Goal: Browse casually: Explore the website without a specific task or goal

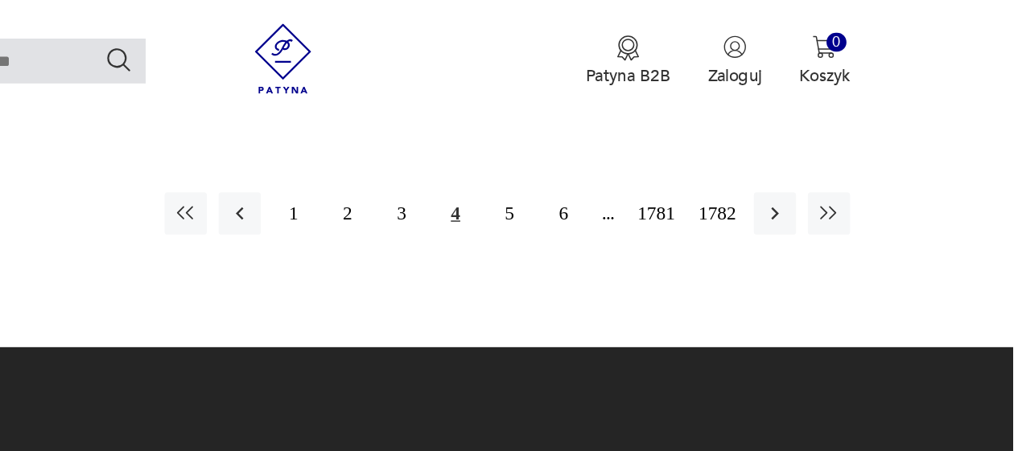
scroll to position [2278, 0]
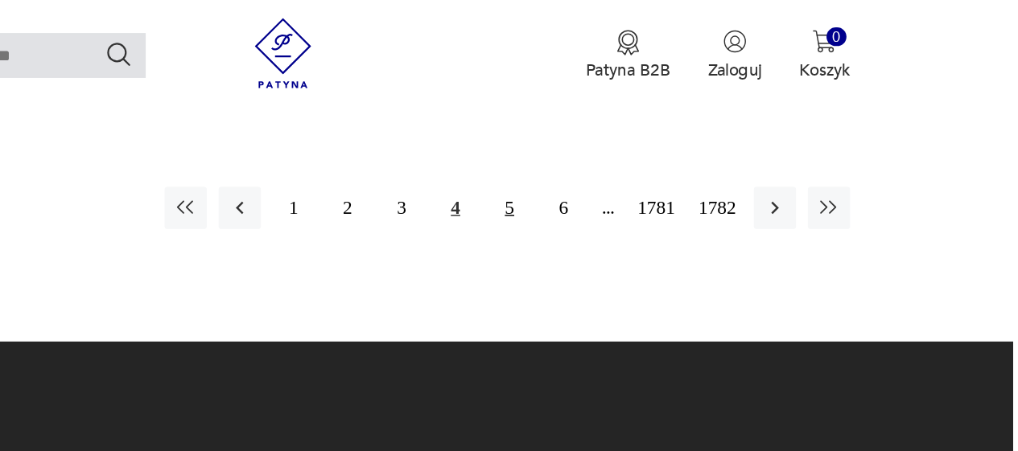
click at [673, 135] on button "5" at bounding box center [672, 149] width 29 height 29
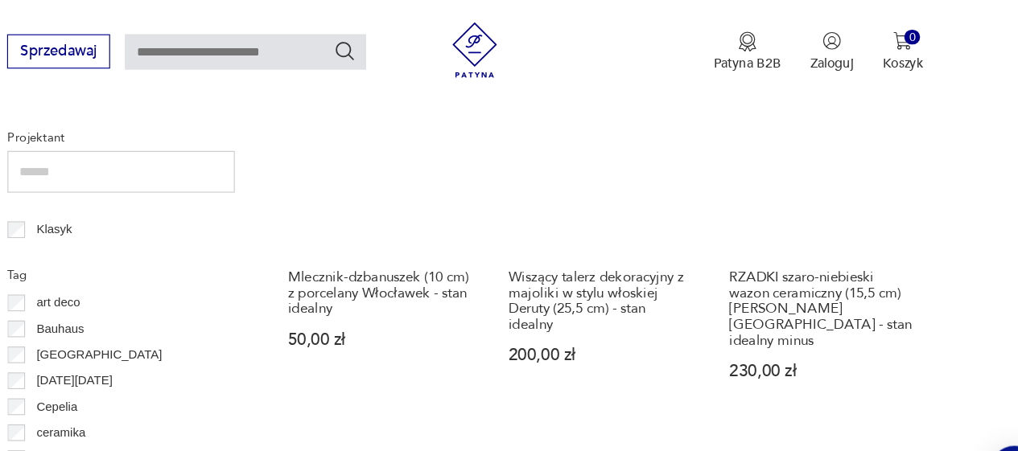
scroll to position [743, 0]
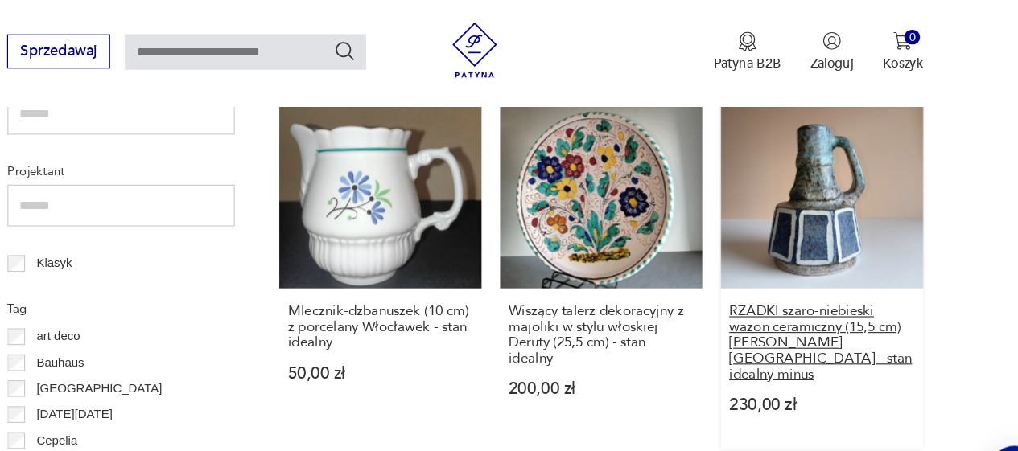
click at [822, 280] on h3 "RZADKI szaro-niebieski wazon ceramiczny (15,5 cm) [PERSON_NAME] [GEOGRAPHIC_DAT…" at bounding box center [818, 297] width 161 height 68
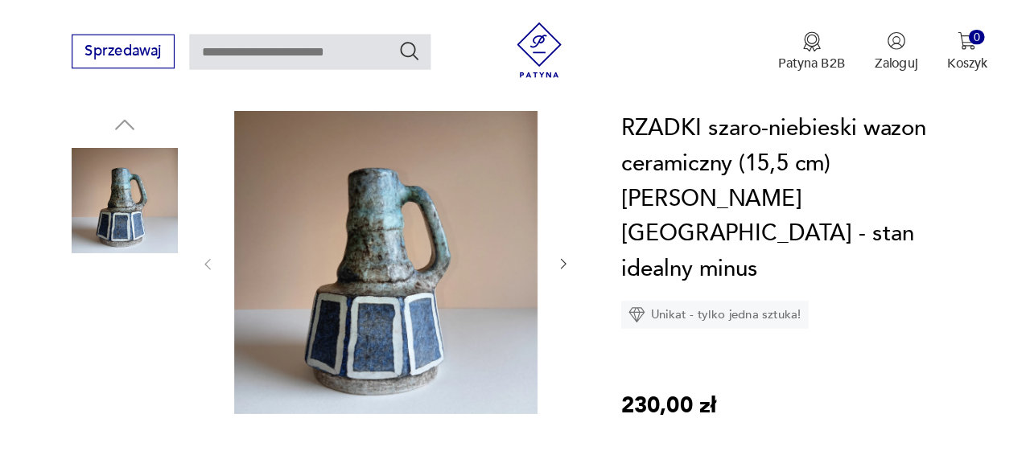
scroll to position [169, 0]
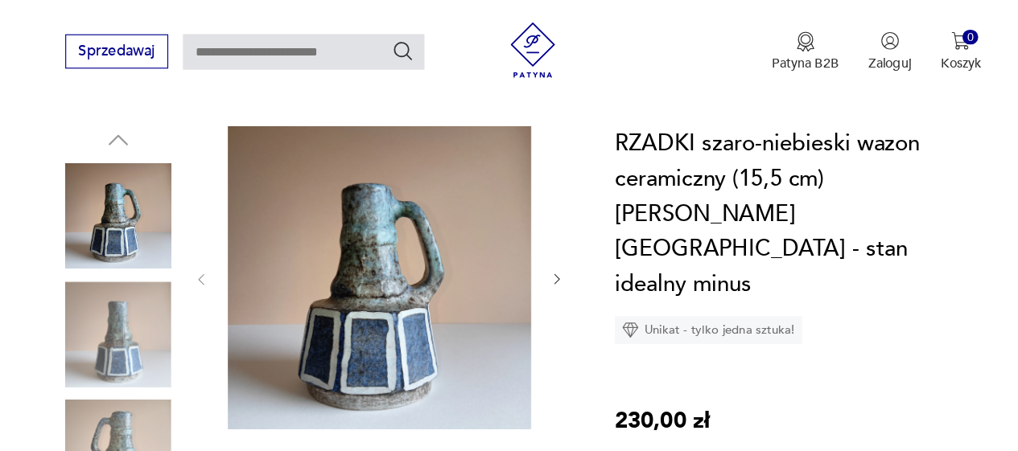
click at [424, 278] on img at bounding box center [384, 240] width 263 height 263
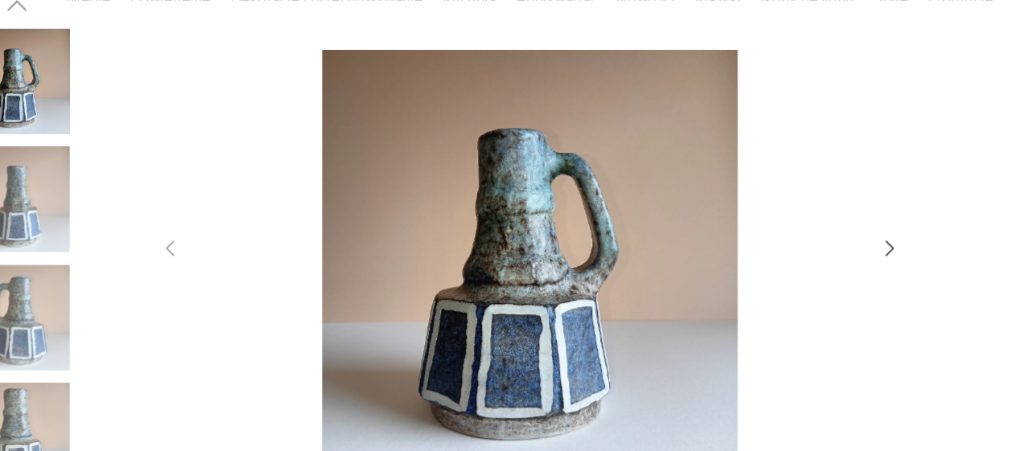
click at [823, 220] on icon "button" at bounding box center [826, 215] width 19 height 19
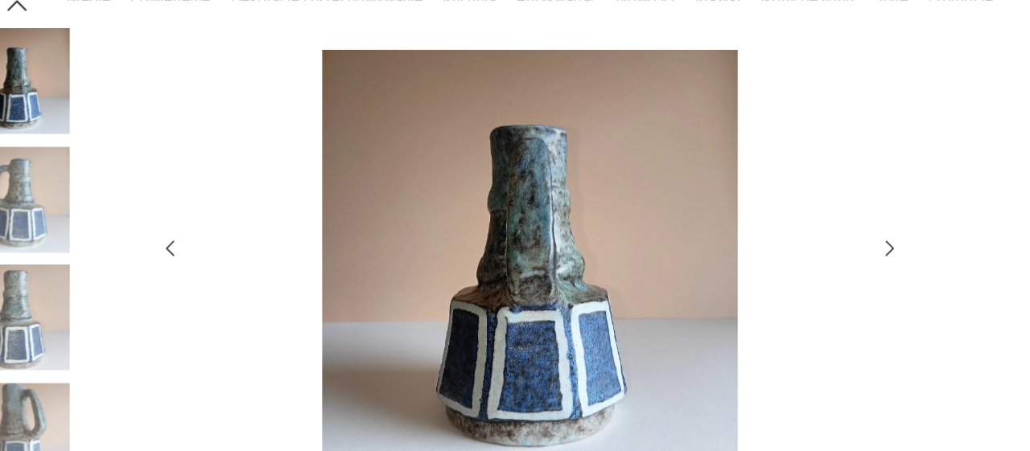
click at [826, 216] on icon "button" at bounding box center [826, 215] width 19 height 19
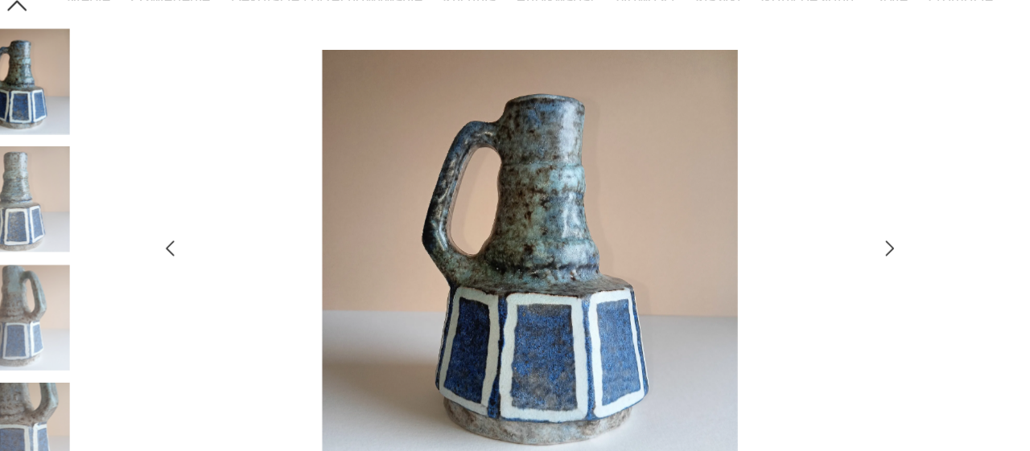
click at [827, 218] on icon "button" at bounding box center [826, 215] width 19 height 19
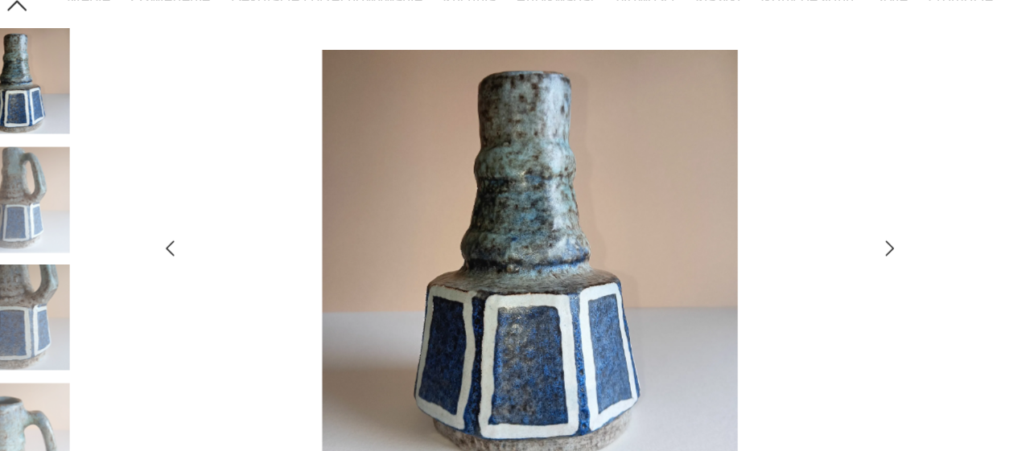
click at [576, 314] on img at bounding box center [515, 223] width 573 height 361
click at [948, 102] on div at bounding box center [515, 225] width 1030 height 451
click at [541, 300] on img at bounding box center [515, 223] width 573 height 361
click at [823, 219] on icon "button" at bounding box center [826, 215] width 19 height 19
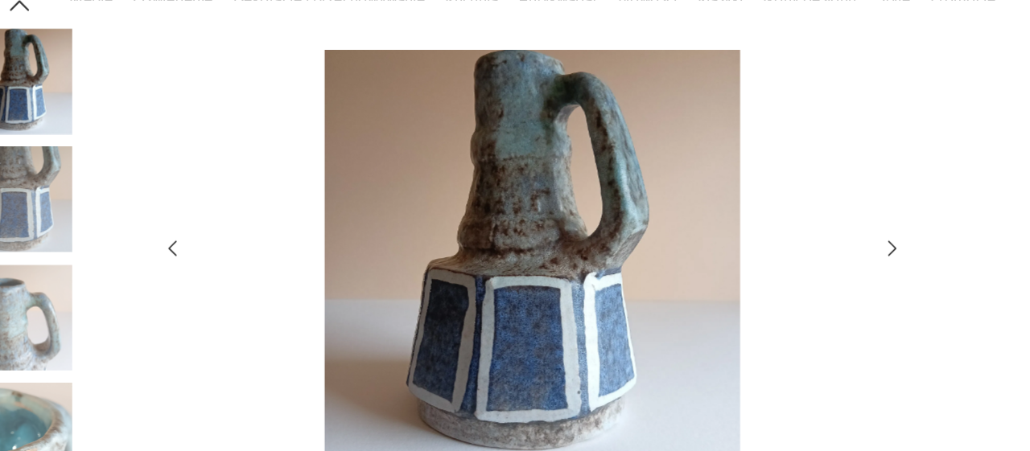
click at [825, 216] on icon "button" at bounding box center [826, 215] width 19 height 19
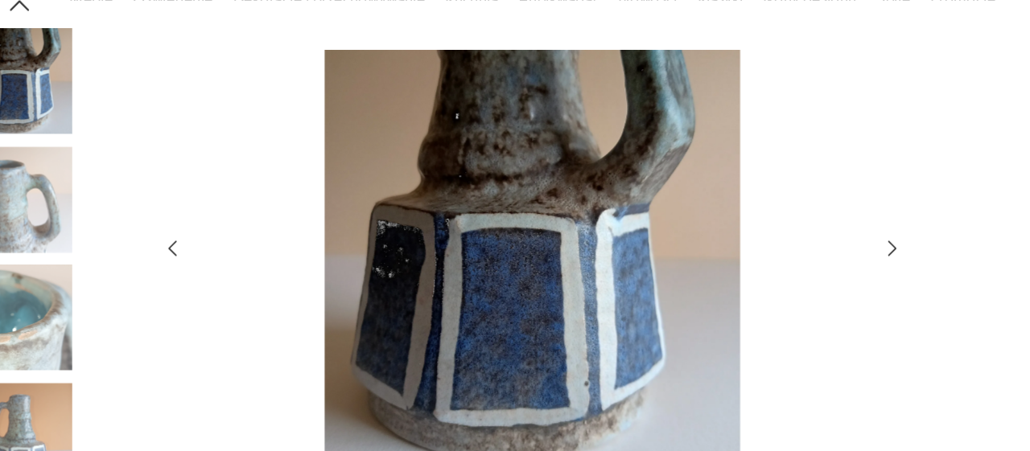
click at [829, 221] on icon "button" at bounding box center [826, 215] width 19 height 19
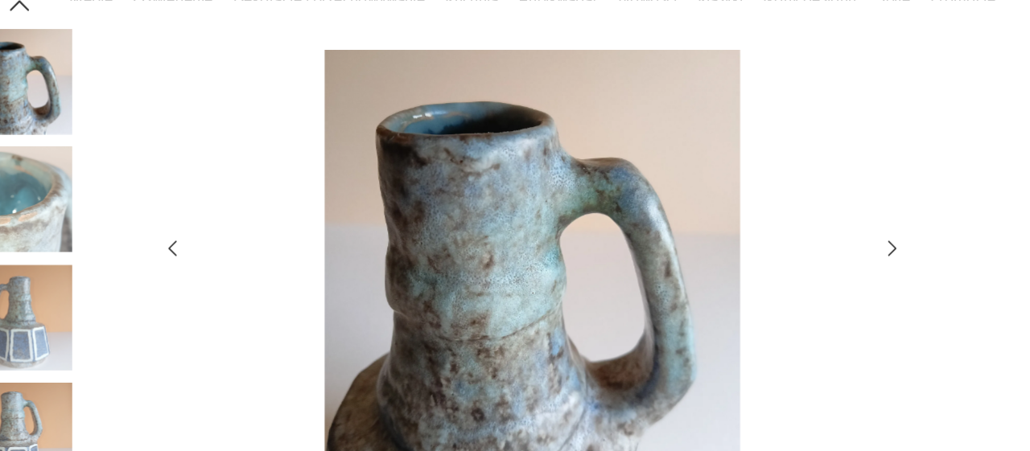
click at [827, 220] on icon "button" at bounding box center [826, 215] width 19 height 19
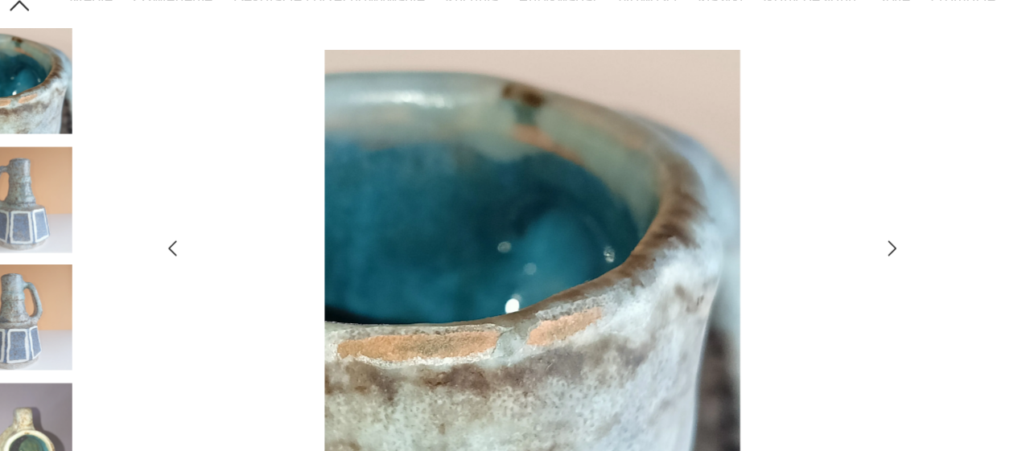
click at [827, 217] on icon "button" at bounding box center [826, 215] width 19 height 19
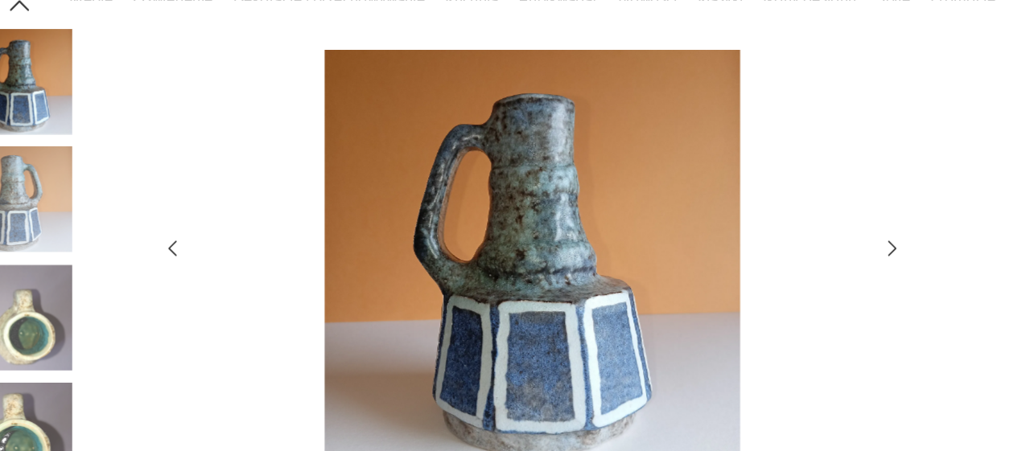
click at [827, 219] on icon "button" at bounding box center [827, 215] width 7 height 13
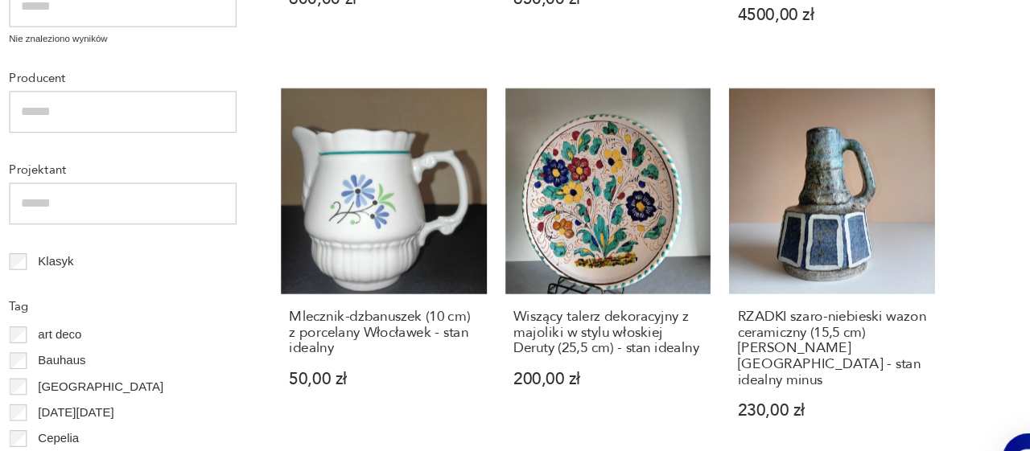
scroll to position [734, 0]
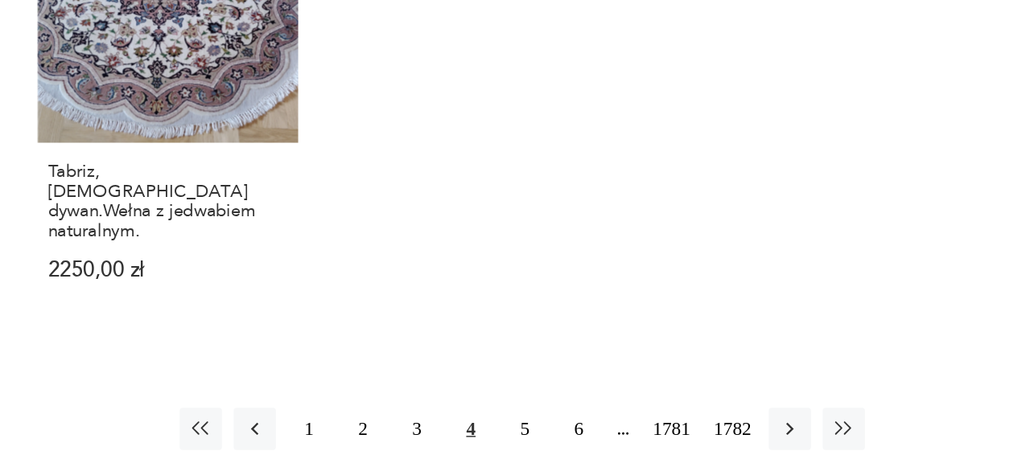
scroll to position [2143, 0]
